Goal: Task Accomplishment & Management: Complete application form

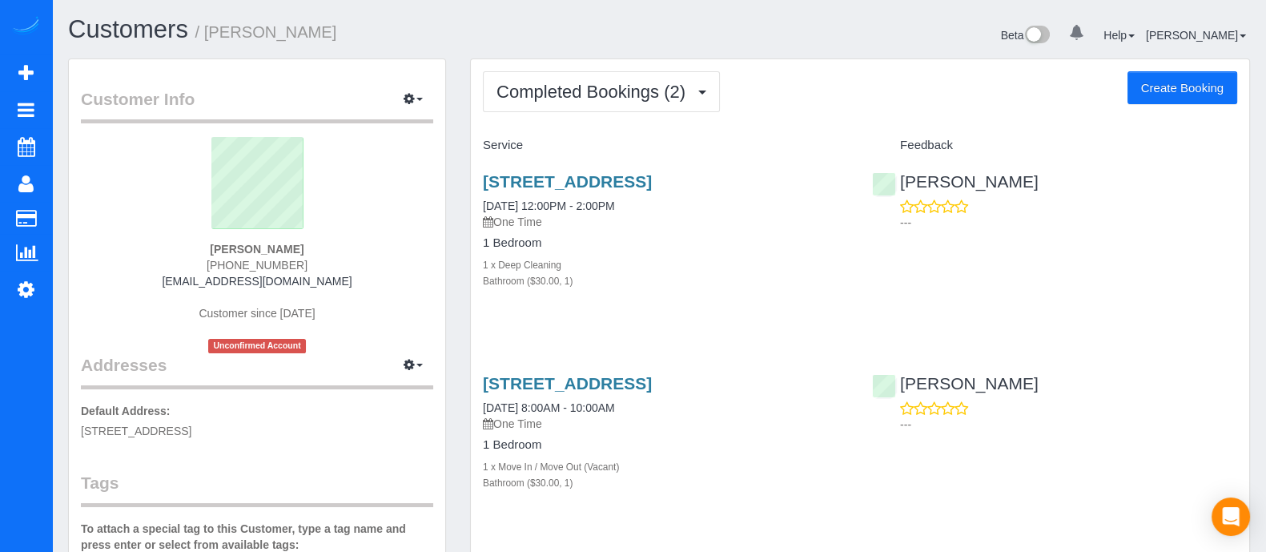
click at [1159, 88] on button "Create Booking" at bounding box center [1183, 88] width 110 height 34
select select "GA"
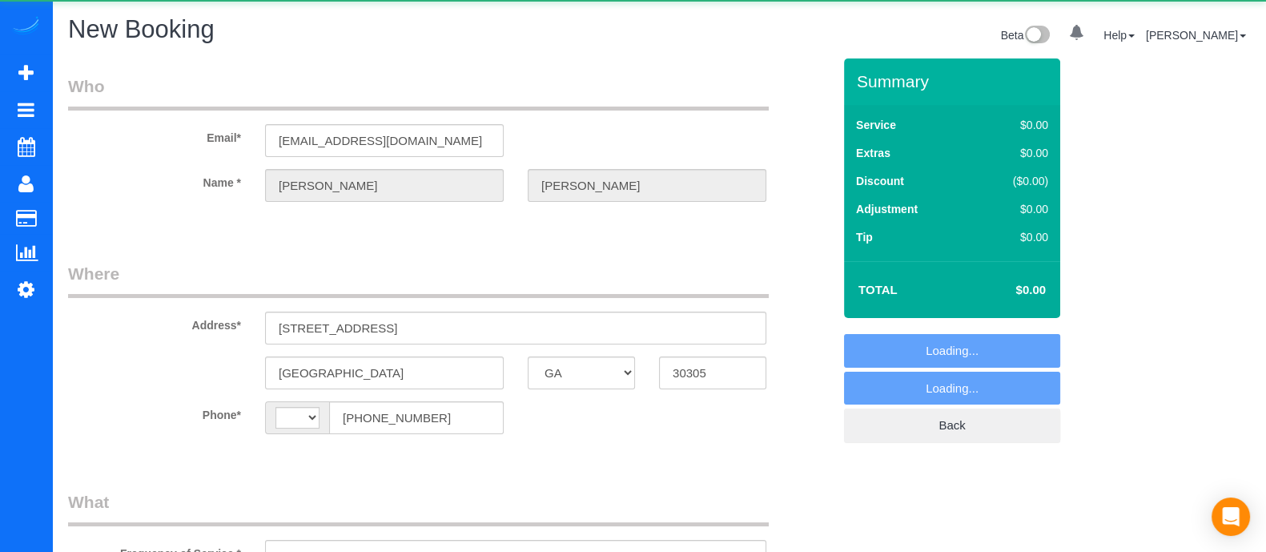
select select "string:fspay-24c3a95f-a54a-4b8a-8de8-8fe74d4d689e"
select select "string:[GEOGRAPHIC_DATA]"
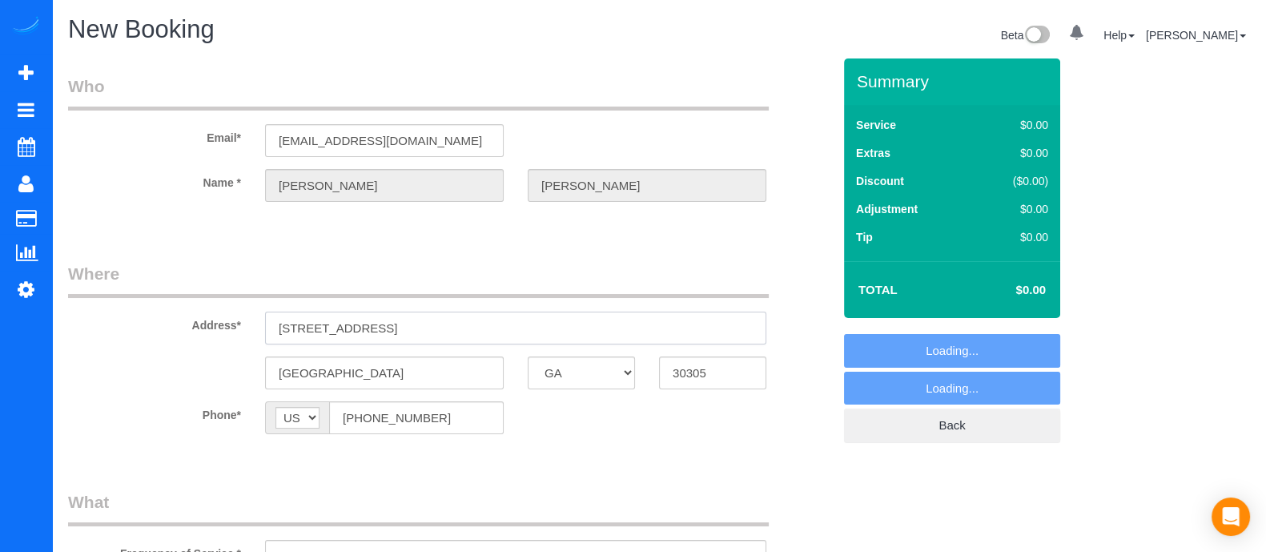
drag, startPoint x: 479, startPoint y: 333, endPoint x: 123, endPoint y: 339, distance: 356.5
click at [123, 339] on div "Address* [STREET_ADDRESS]" at bounding box center [450, 303] width 788 height 83
select select "object:930"
paste input "[STREET_ADDRESS] bldg 20 unit 2015"
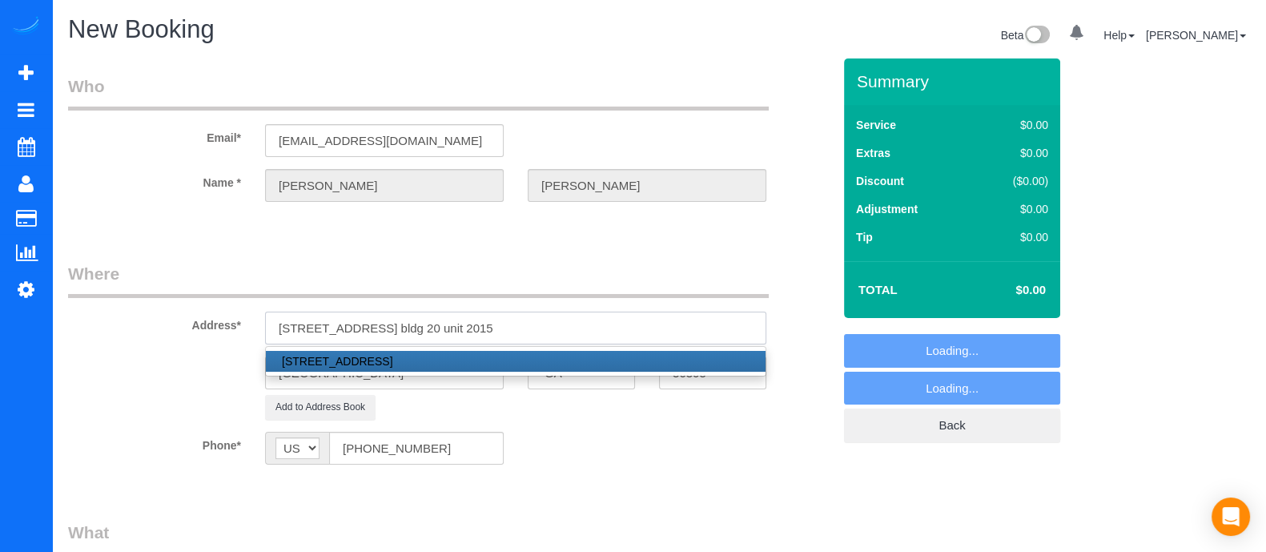
type input "[STREET_ADDRESS] bldg 20 unit 2015"
click at [607, 434] on div "Phone* AF AL DZ AD AO AI AQ AG AR AM AW AU AT AZ BS BH BD BB BY BE BZ BJ BM BT …" at bounding box center [450, 448] width 788 height 33
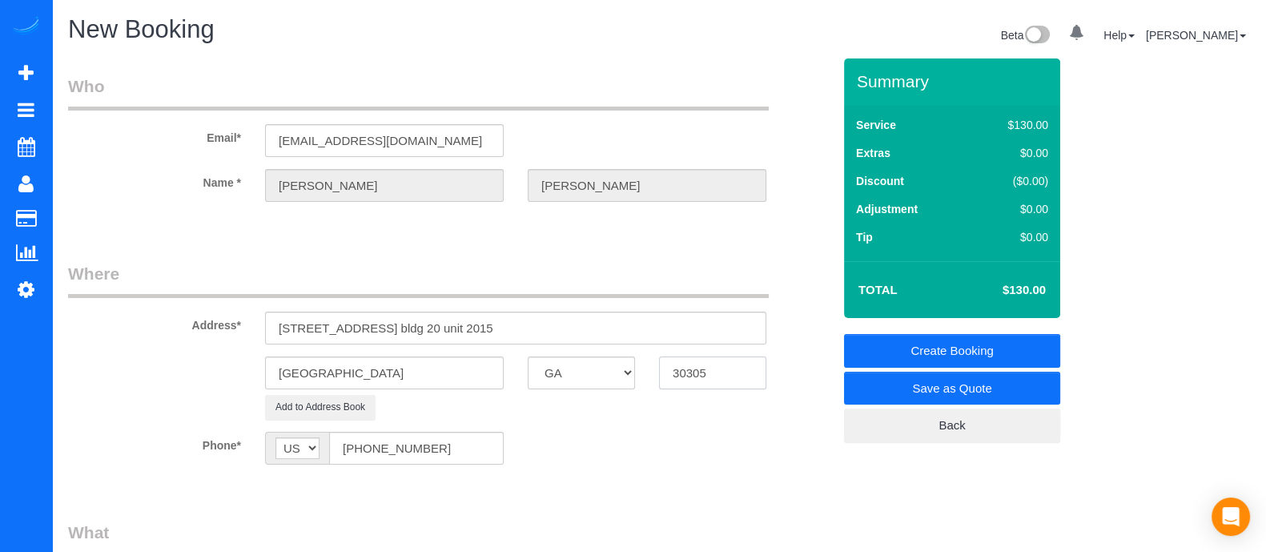
click at [727, 382] on input "30305" at bounding box center [712, 372] width 107 height 33
type input "303329"
click at [209, 266] on legend "Where" at bounding box center [418, 280] width 701 height 36
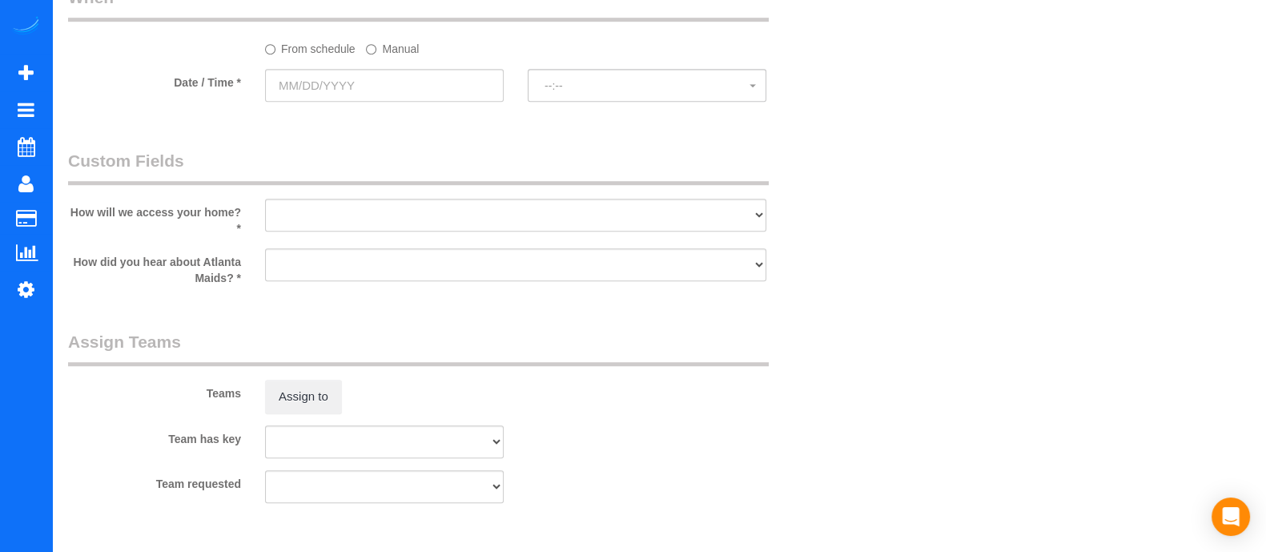
scroll to position [1359, 0]
click at [412, 226] on select "I will leave a key I will provide an access code Someone will be home Go to apa…" at bounding box center [515, 217] width 501 height 33
select select "number:3"
click at [265, 207] on select "I will leave a key I will provide an access code Someone will be home Go to apa…" at bounding box center [515, 217] width 501 height 33
click at [349, 284] on select "Google Yelp From a friend Social media Other" at bounding box center [515, 267] width 501 height 33
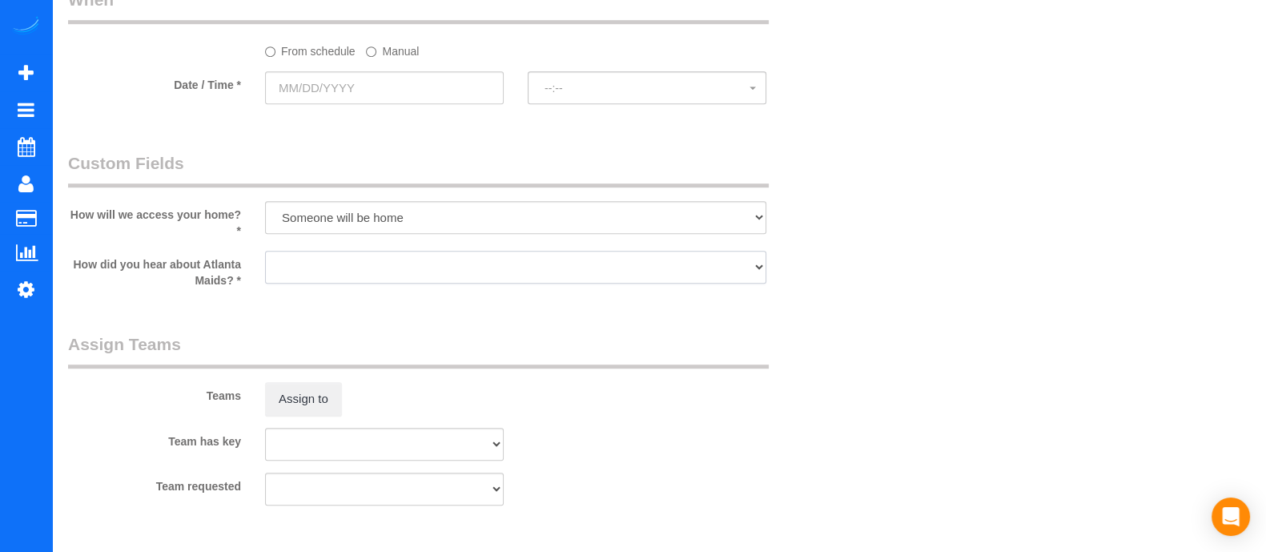
select select "number:6"
click at [265, 257] on select "Google Yelp From a friend Social media Other" at bounding box center [515, 267] width 501 height 33
drag, startPoint x: 1278, startPoint y: 342, endPoint x: 1101, endPoint y: 502, distance: 238.2
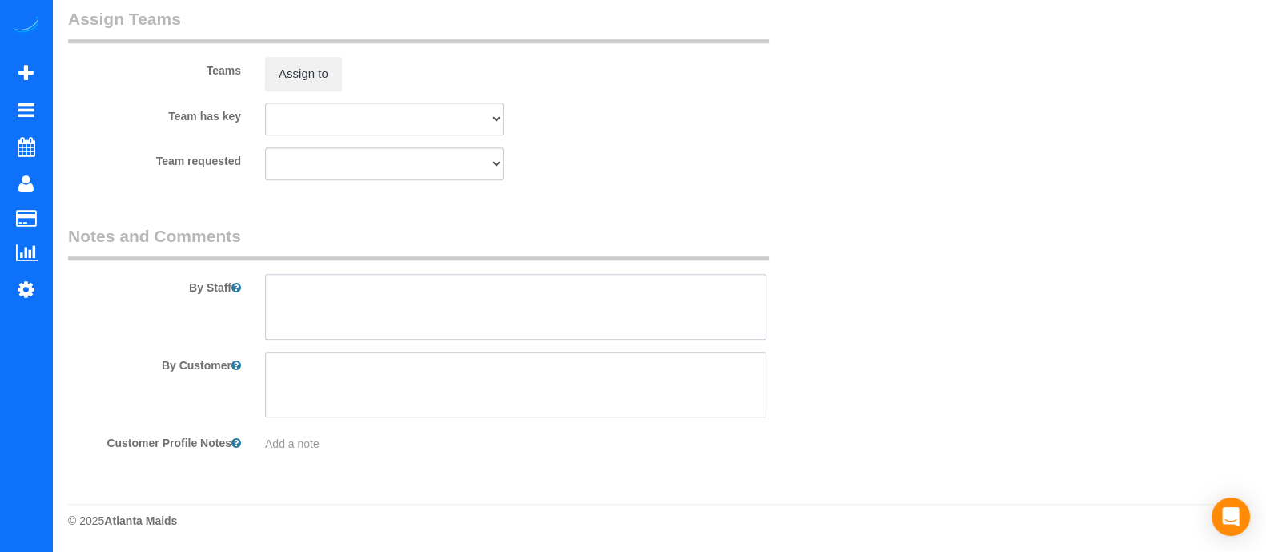
click at [356, 328] on textarea at bounding box center [515, 307] width 501 height 66
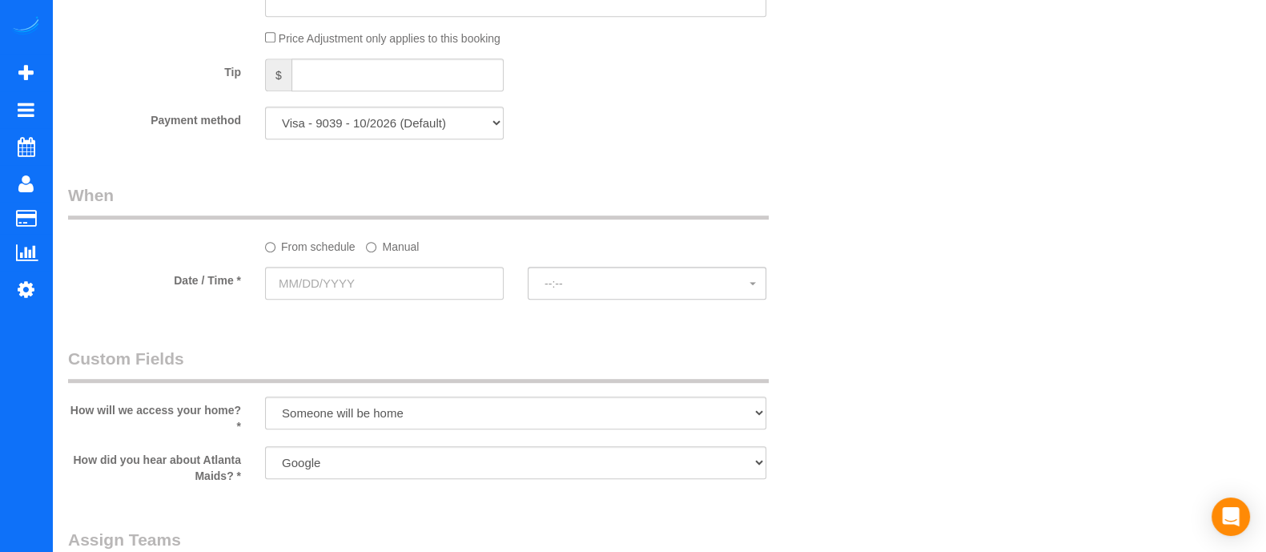
scroll to position [1157, 0]
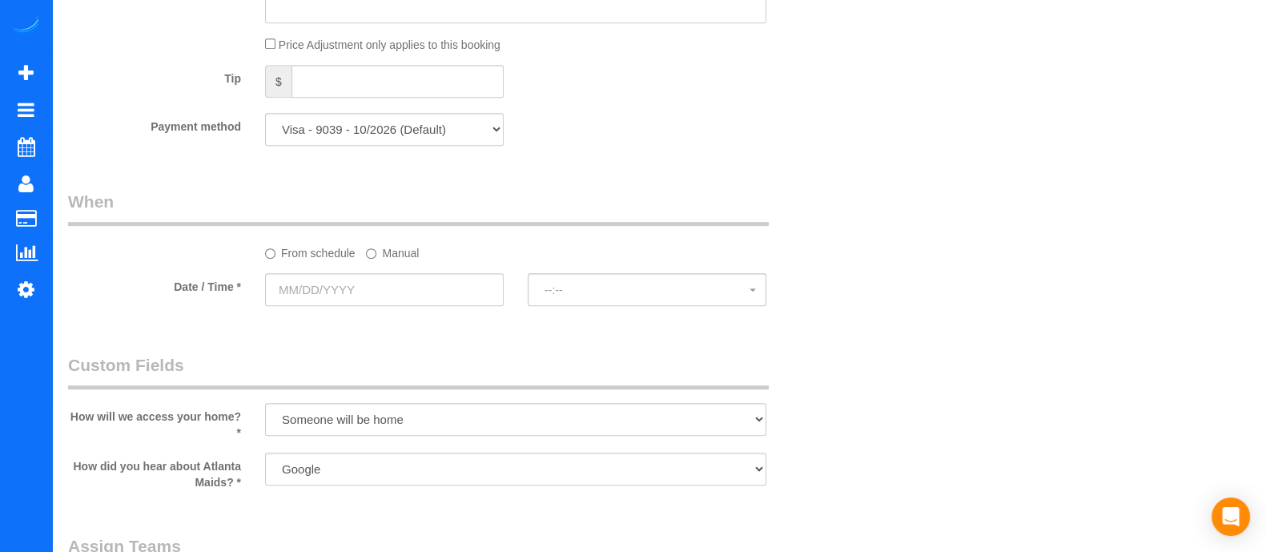
type textarea "Please notify me when you are at the gate. the customer will meet you there"
click at [402, 258] on label "Manual" at bounding box center [392, 251] width 53 height 22
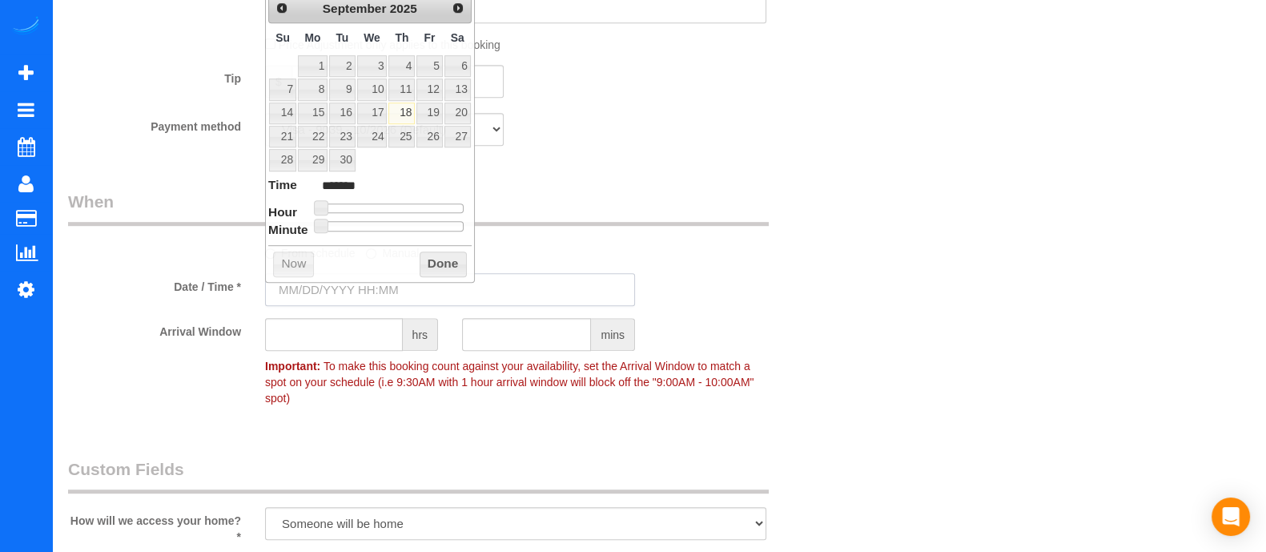
click at [389, 292] on input "text" at bounding box center [450, 289] width 370 height 33
click at [430, 115] on link "19" at bounding box center [430, 114] width 26 height 22
type input "[DATE] 9:00AM"
type input "******"
type input "[DATE] 10:00AM"
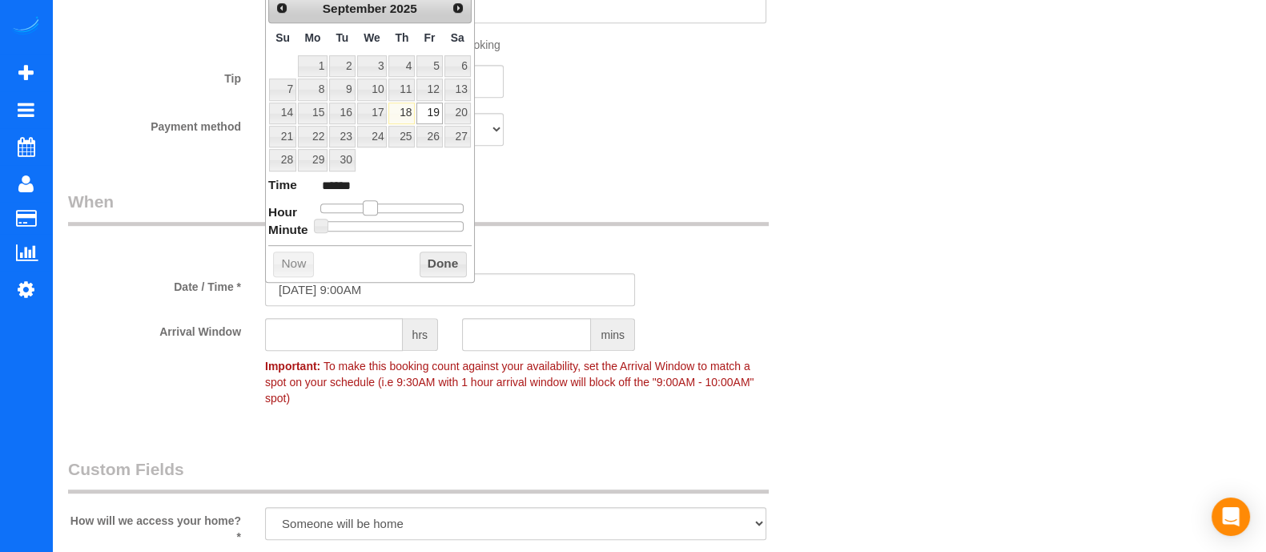
type input "*******"
type input "[DATE] 11:00AM"
type input "*******"
type input "[DATE] 12:00PM"
type input "*******"
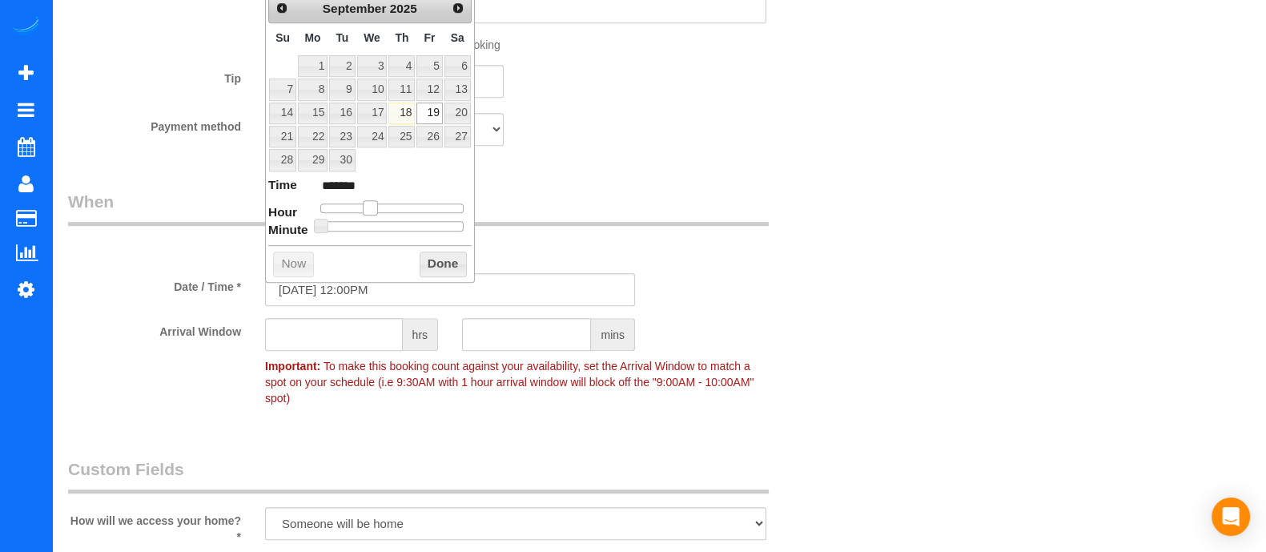
type input "[DATE] 1:00PM"
type input "******"
type input "[DATE] 2:00PM"
type input "******"
type input "[DATE] 3:00PM"
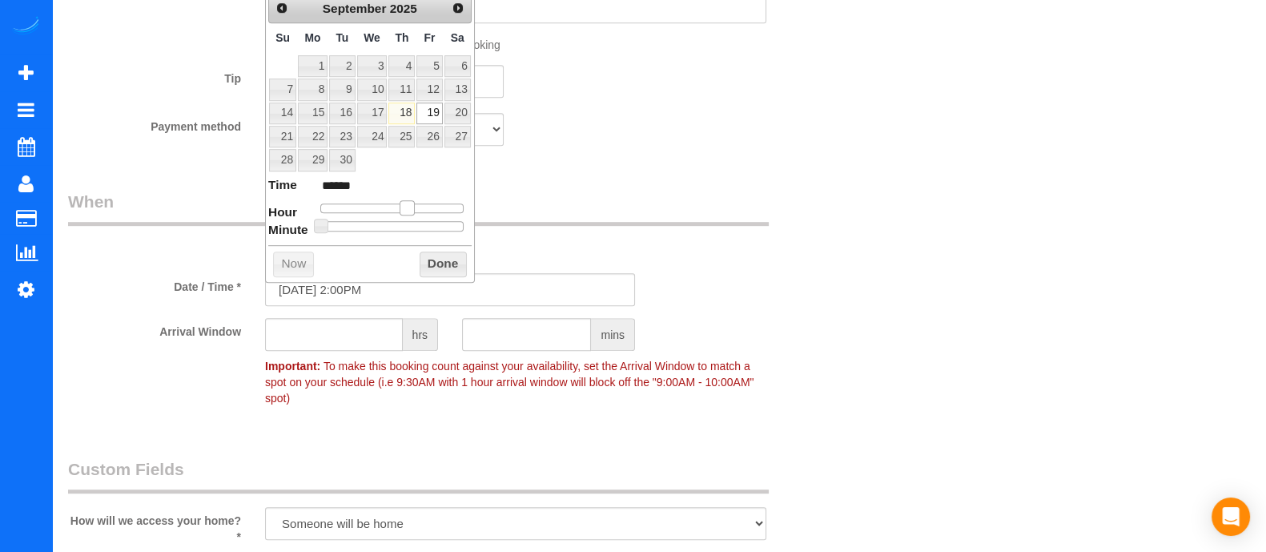
type input "******"
drag, startPoint x: 367, startPoint y: 203, endPoint x: 410, endPoint y: 205, distance: 43.3
click at [410, 205] on span at bounding box center [413, 207] width 14 height 14
click at [429, 254] on button "Done" at bounding box center [443, 265] width 47 height 26
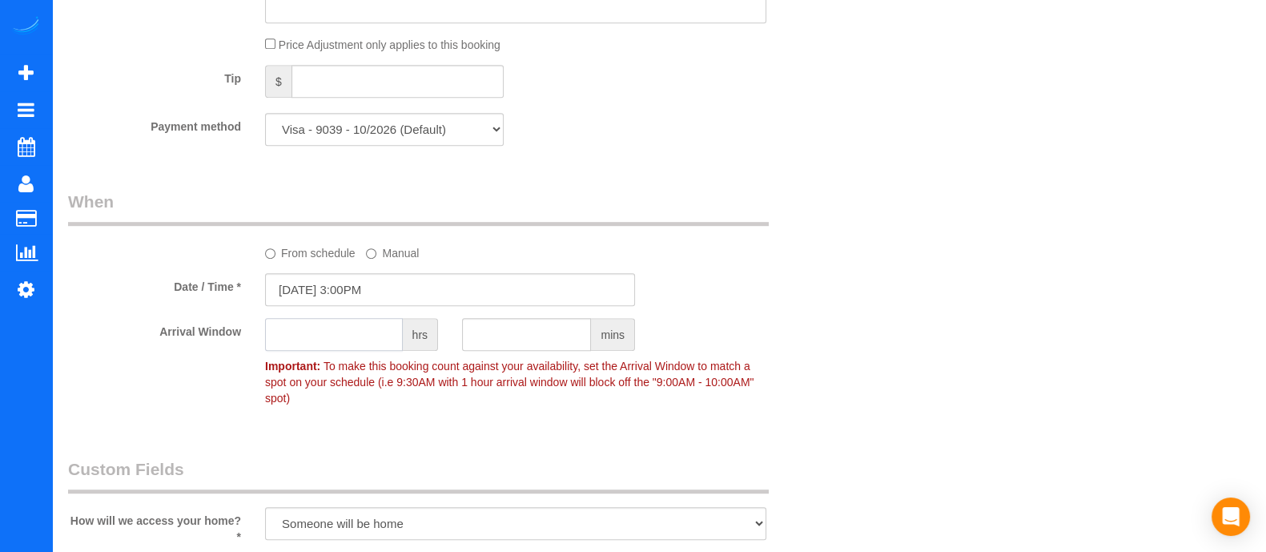
click at [350, 329] on input "text" at bounding box center [334, 334] width 138 height 33
type input "2"
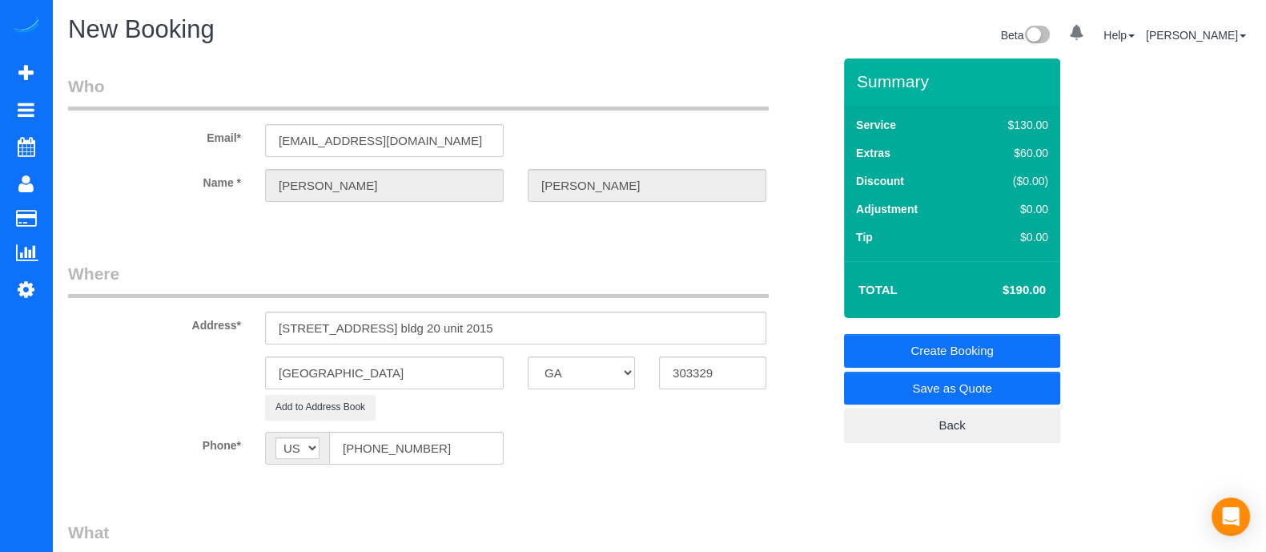
type input "2"
click at [957, 356] on link "Create Booking" at bounding box center [952, 351] width 216 height 34
